Goal: Transaction & Acquisition: Obtain resource

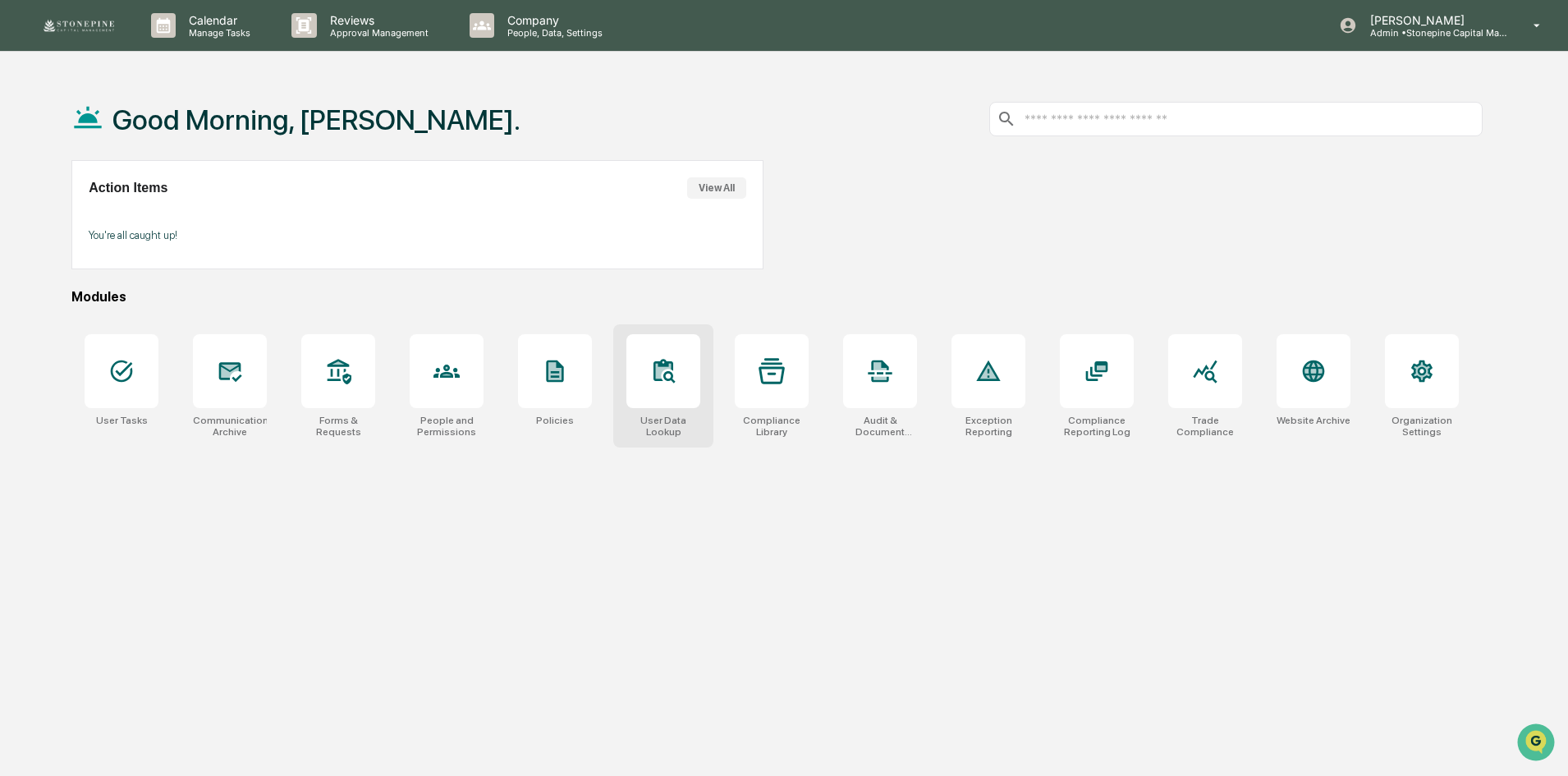
click at [674, 374] on icon at bounding box center [663, 371] width 27 height 27
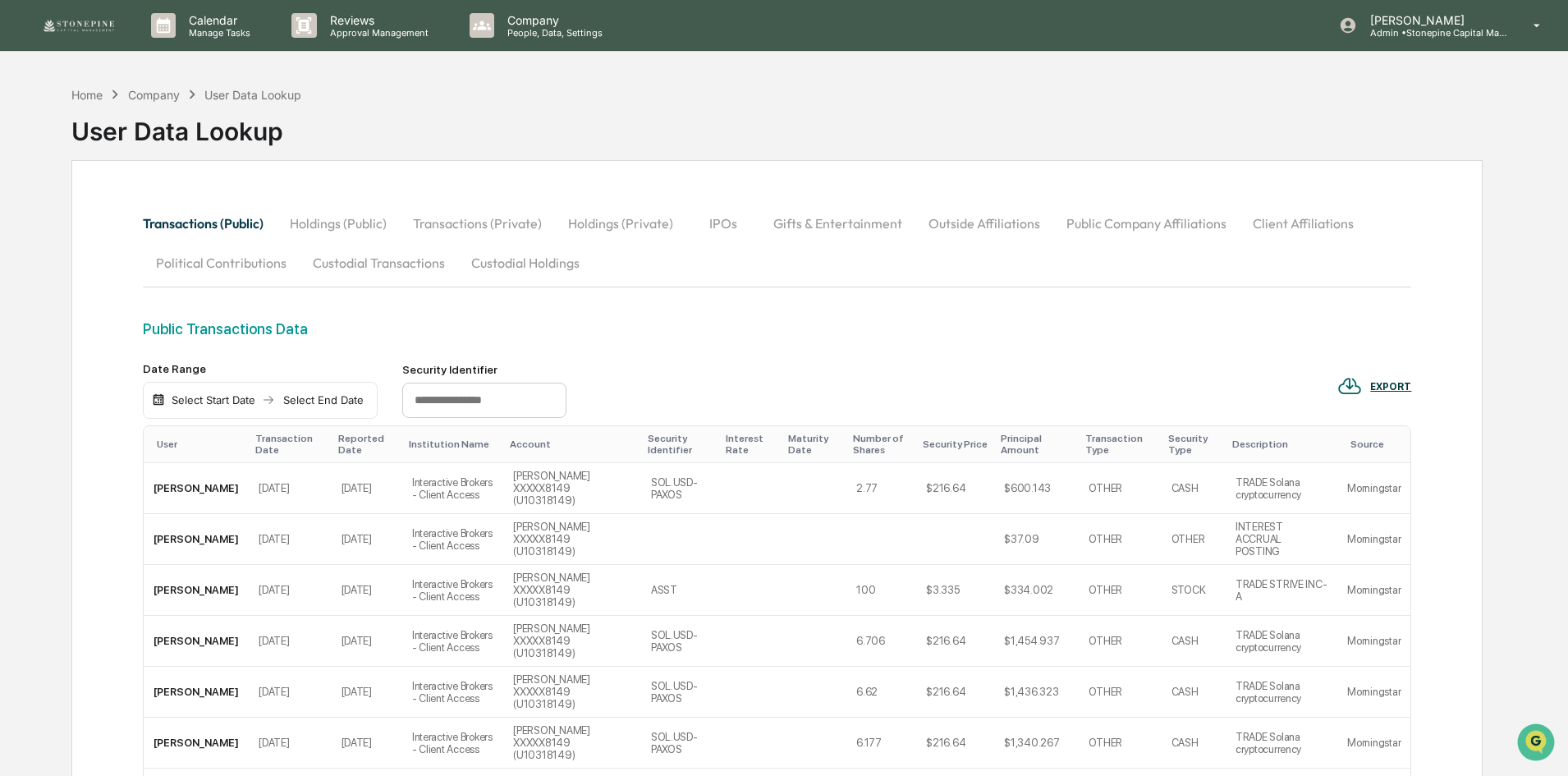
click at [348, 228] on button "Holdings (Public)" at bounding box center [338, 223] width 123 height 40
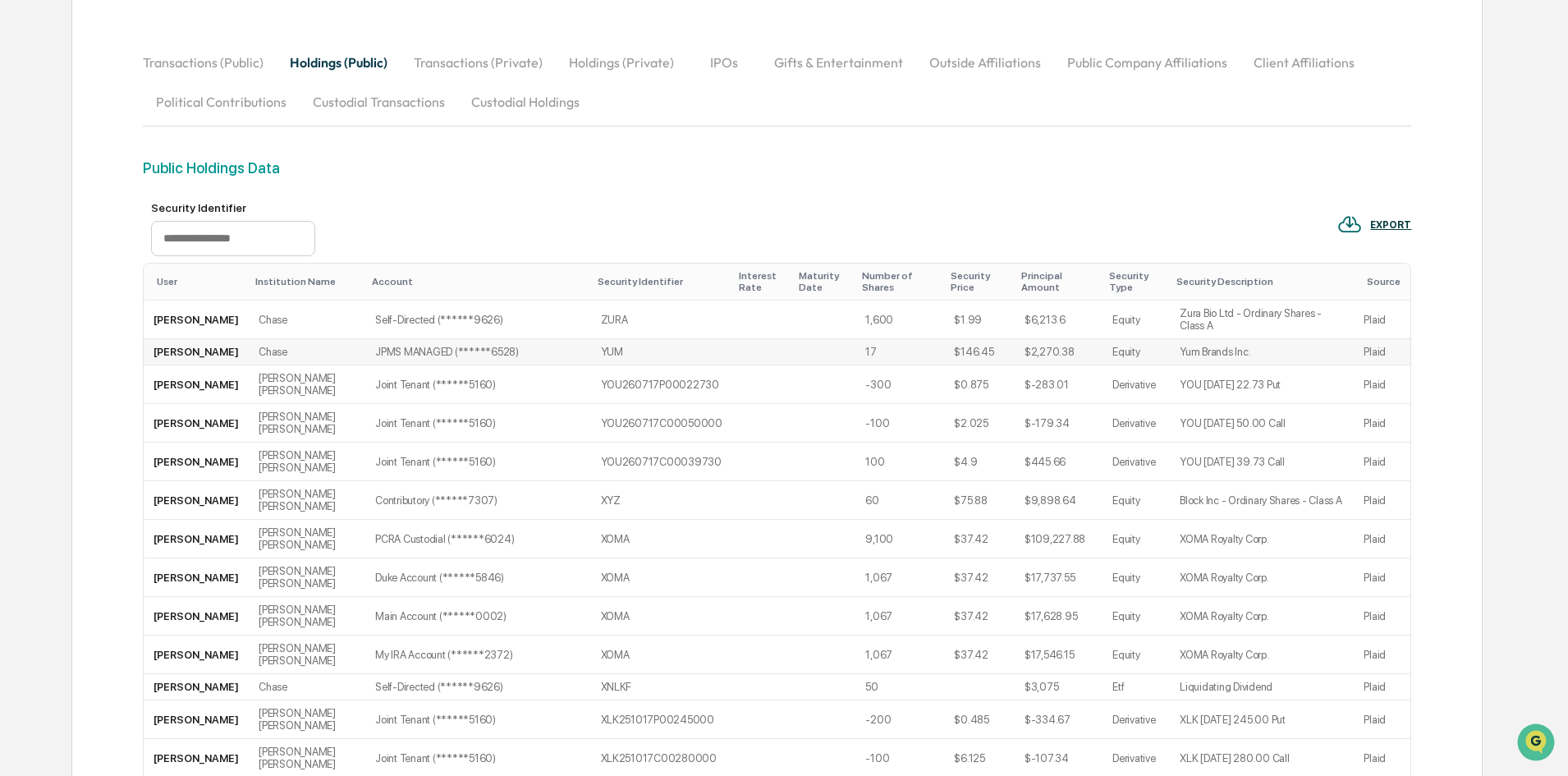
scroll to position [165, 0]
click at [1378, 209] on div "EXPORT" at bounding box center [1374, 221] width 74 height 27
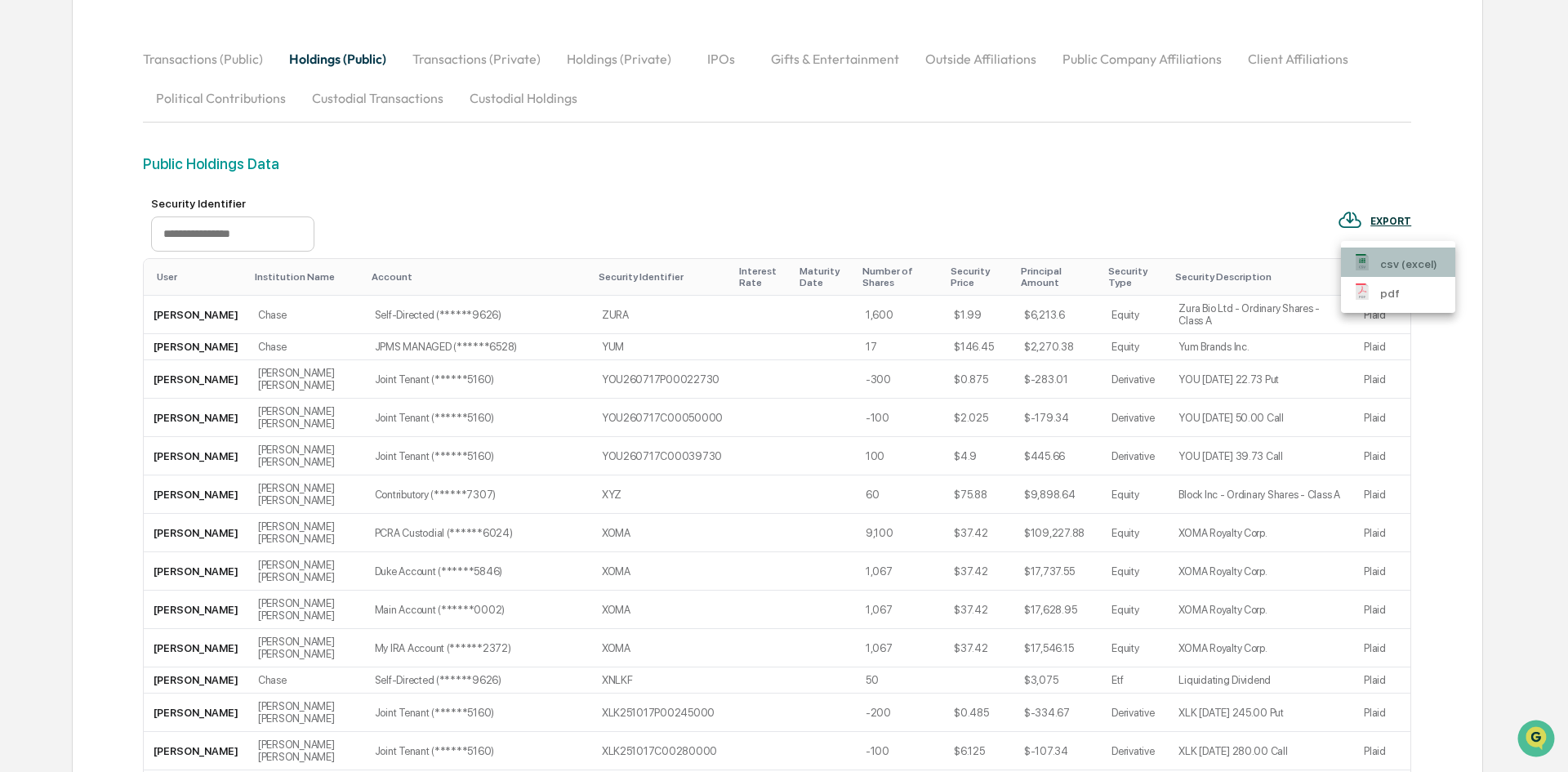
click at [1398, 255] on p "csv (excel)" at bounding box center [1408, 263] width 57 height 17
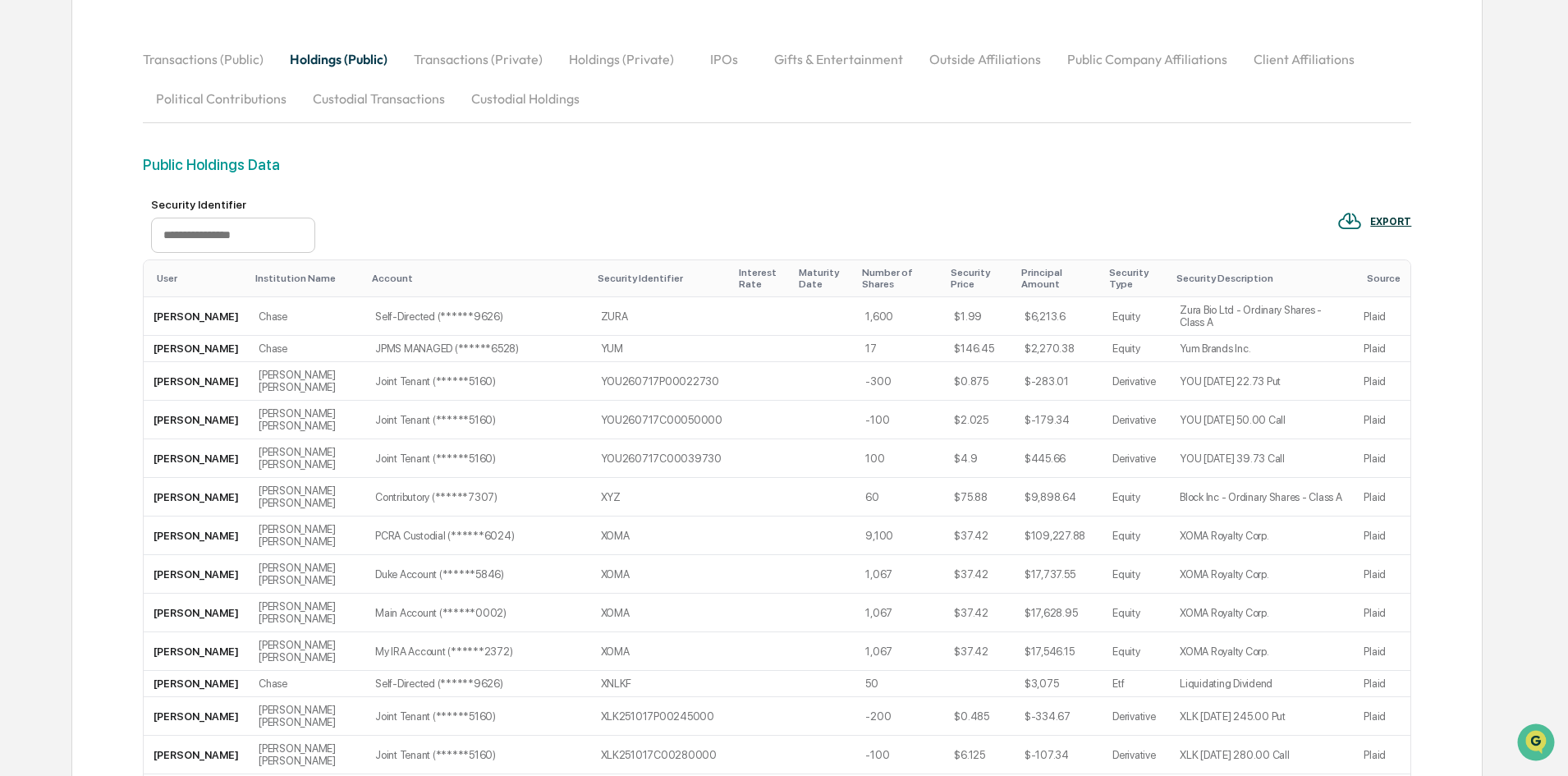
click at [209, 59] on button "Transactions (Public)" at bounding box center [209, 59] width 134 height 40
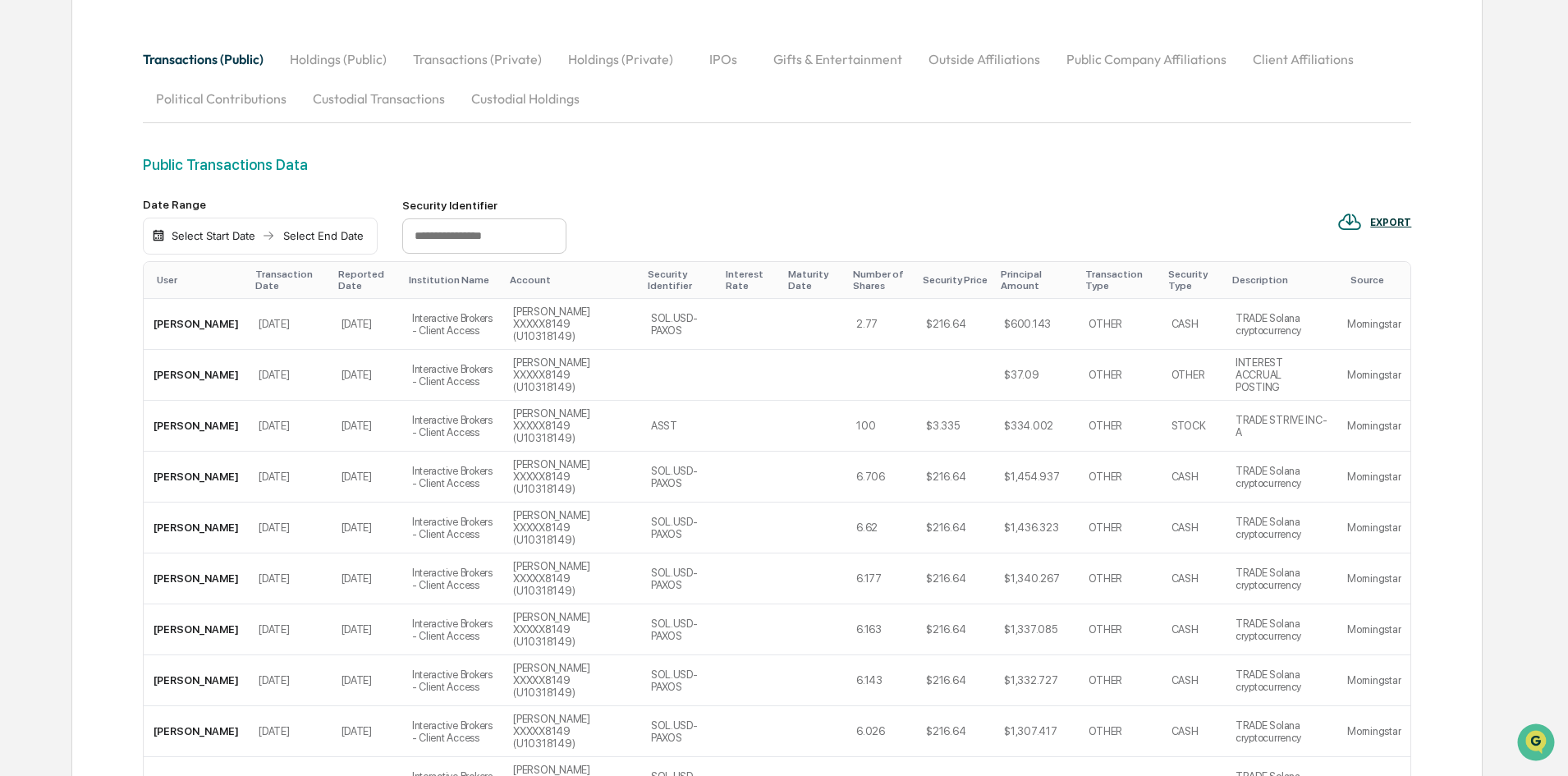
click at [479, 237] on input "text" at bounding box center [484, 236] width 164 height 36
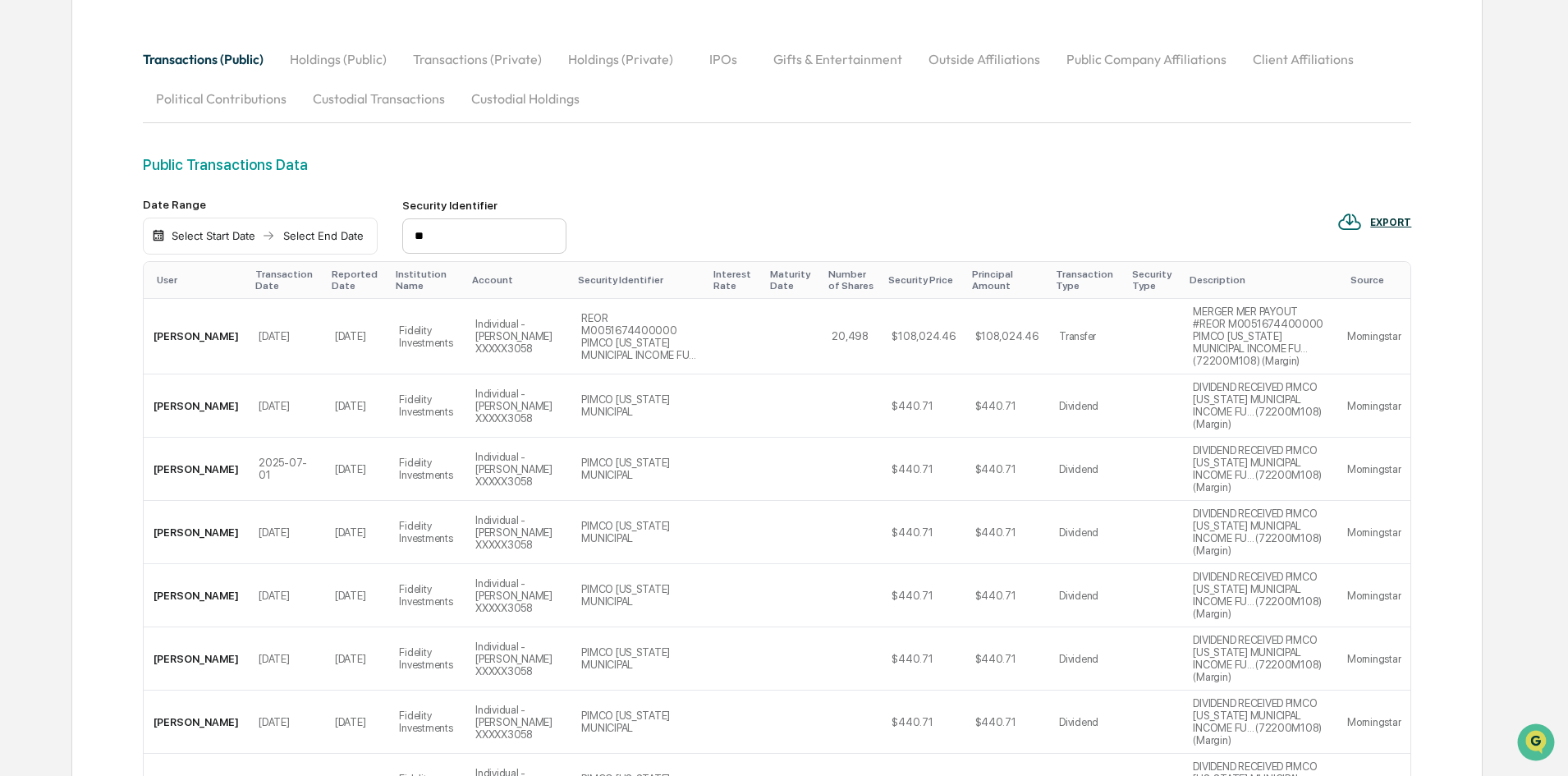
type input "*"
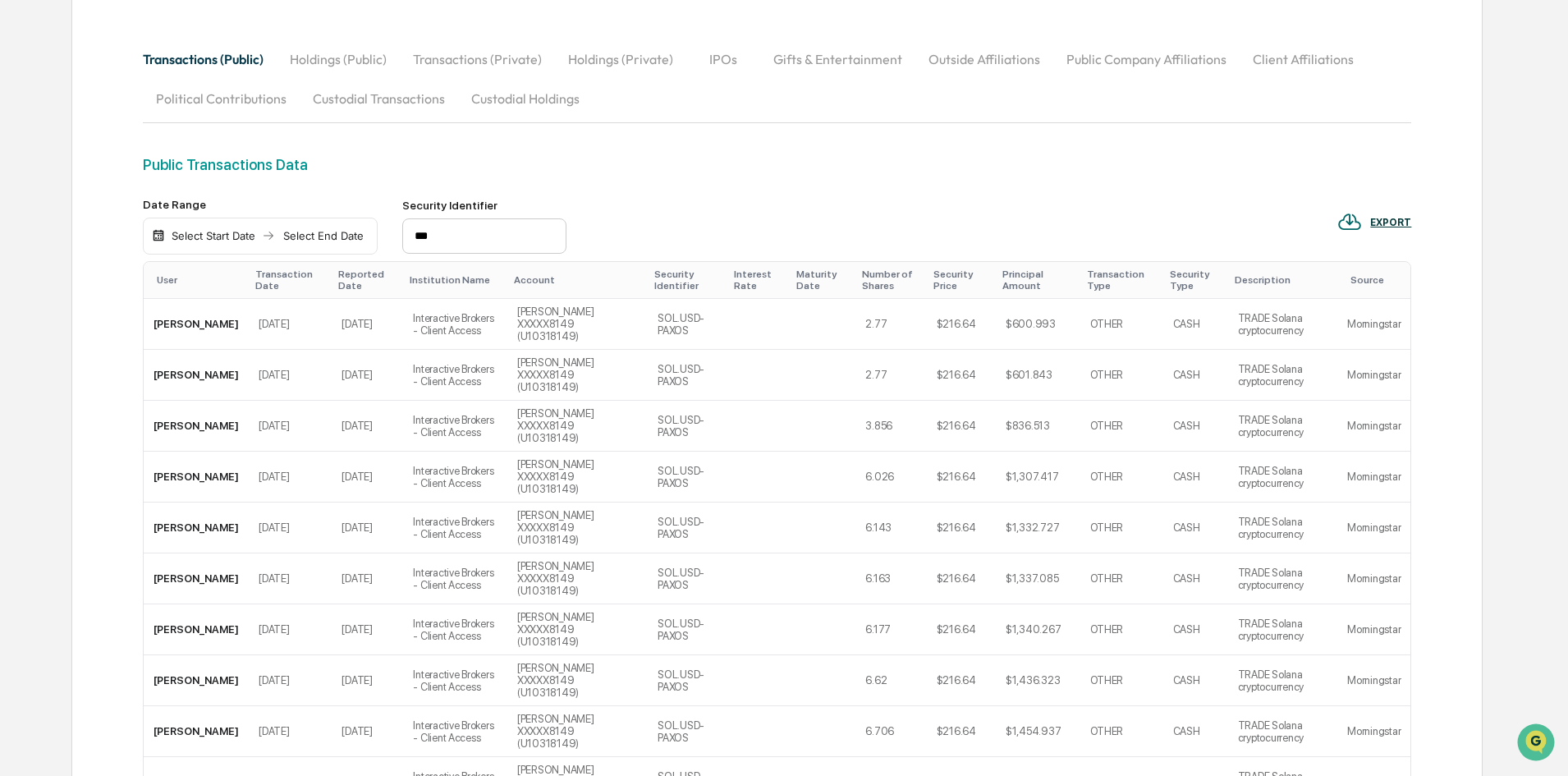
drag, startPoint x: 467, startPoint y: 229, endPoint x: 323, endPoint y: 236, distance: 144.2
click at [323, 236] on div "Date Range Select Start Date Select End Date Security Identifier ***" at bounding box center [355, 227] width 424 height 57
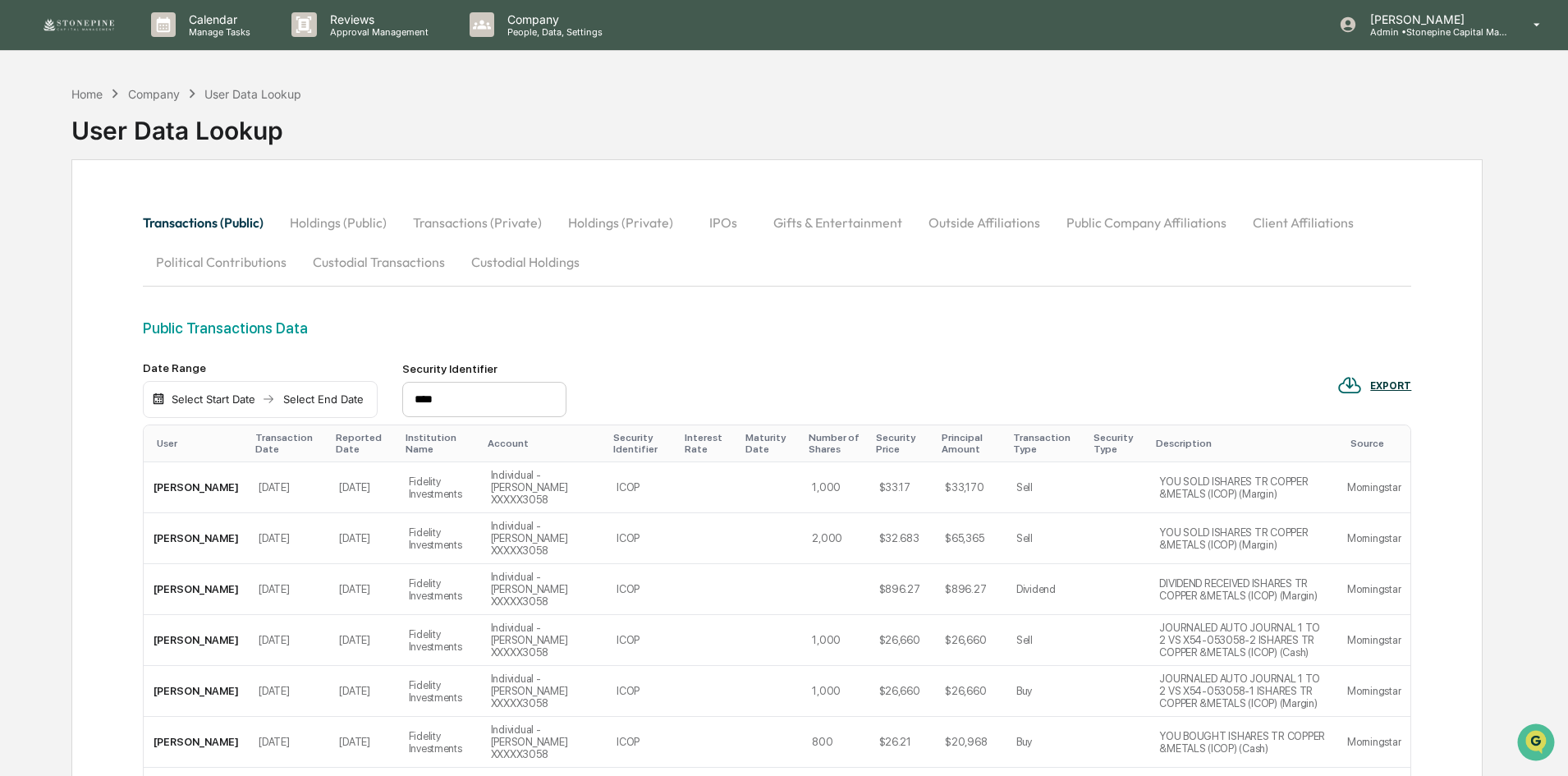
scroll to position [0, 0]
type input "****"
click at [93, 27] on img at bounding box center [79, 25] width 79 height 17
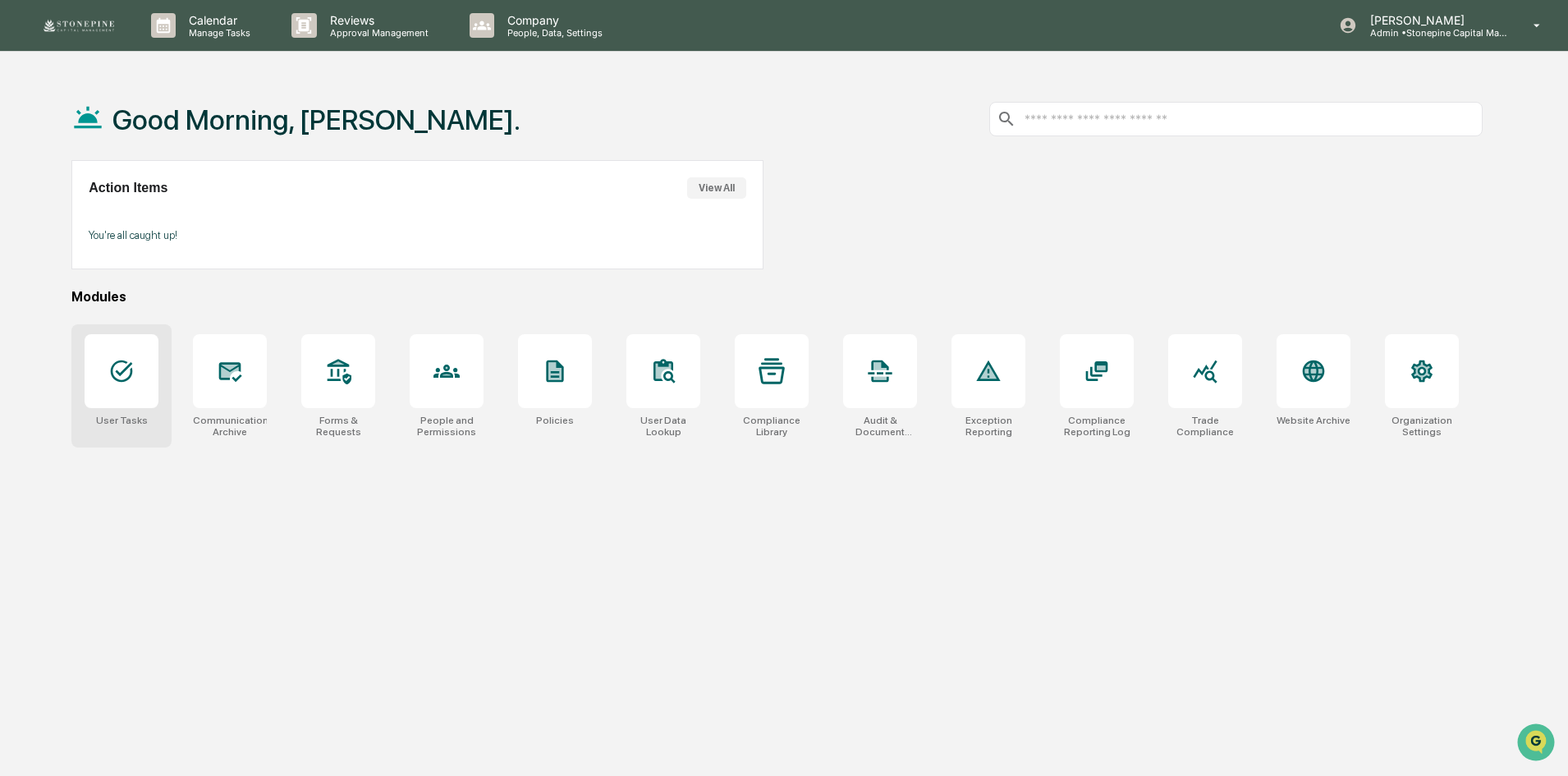
click at [142, 388] on div at bounding box center [121, 371] width 74 height 74
